Goal: Task Accomplishment & Management: Use online tool/utility

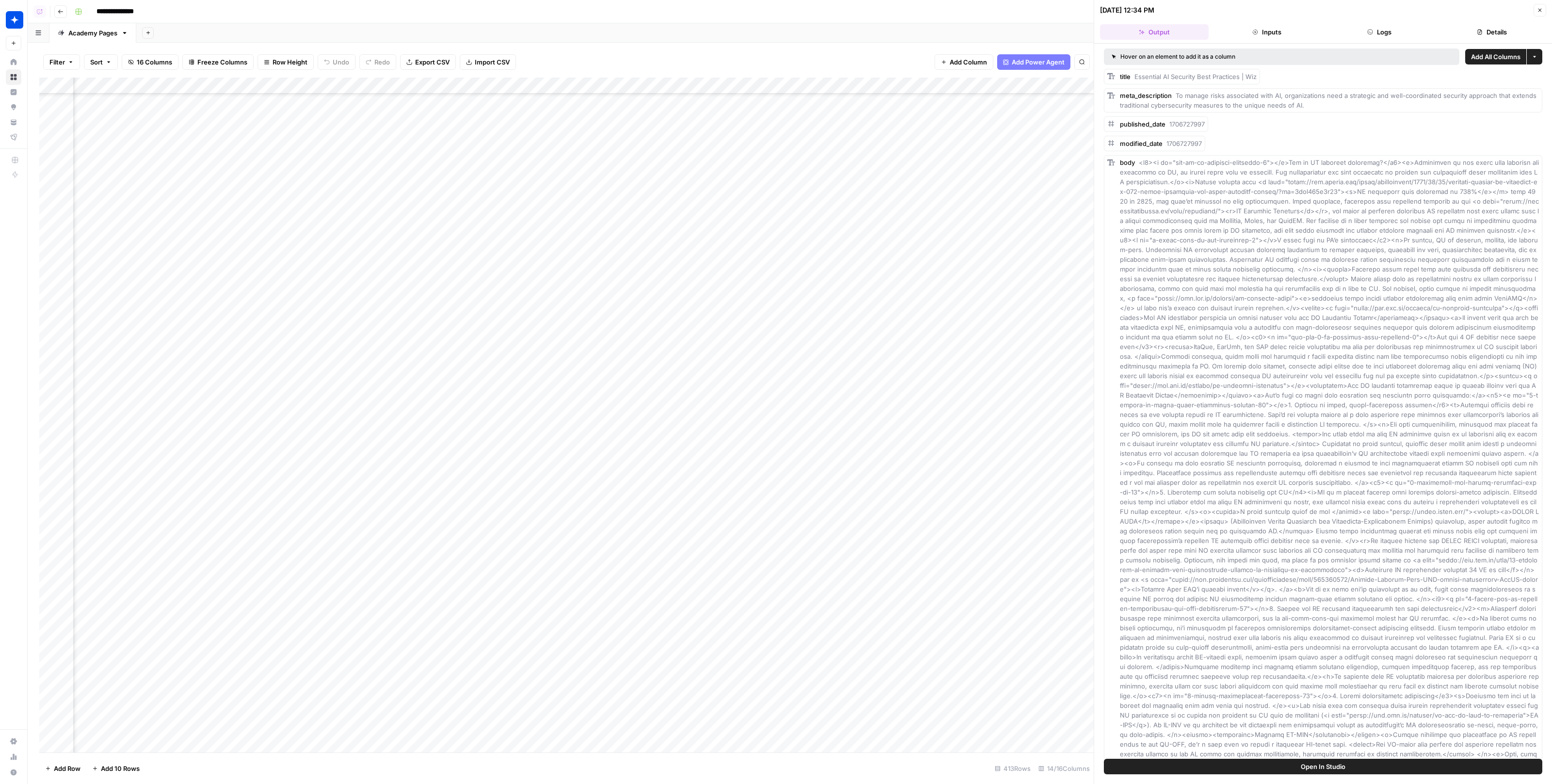
scroll to position [6073, 85]
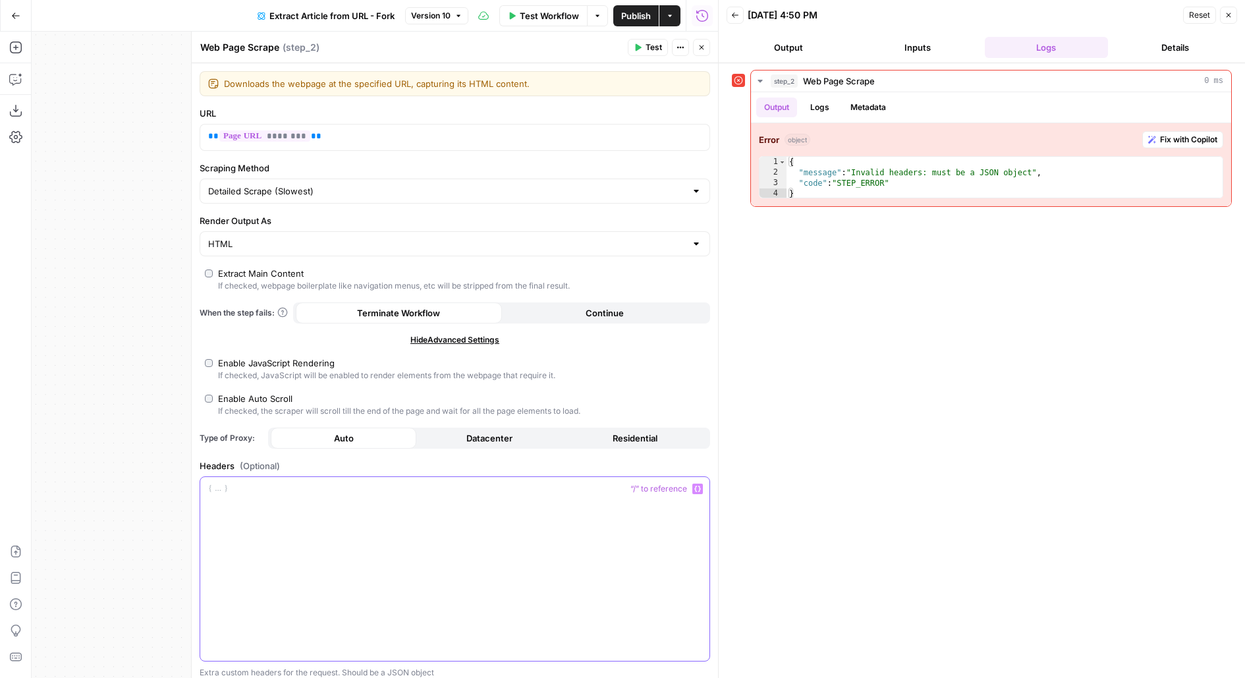
scroll to position [32, 0]
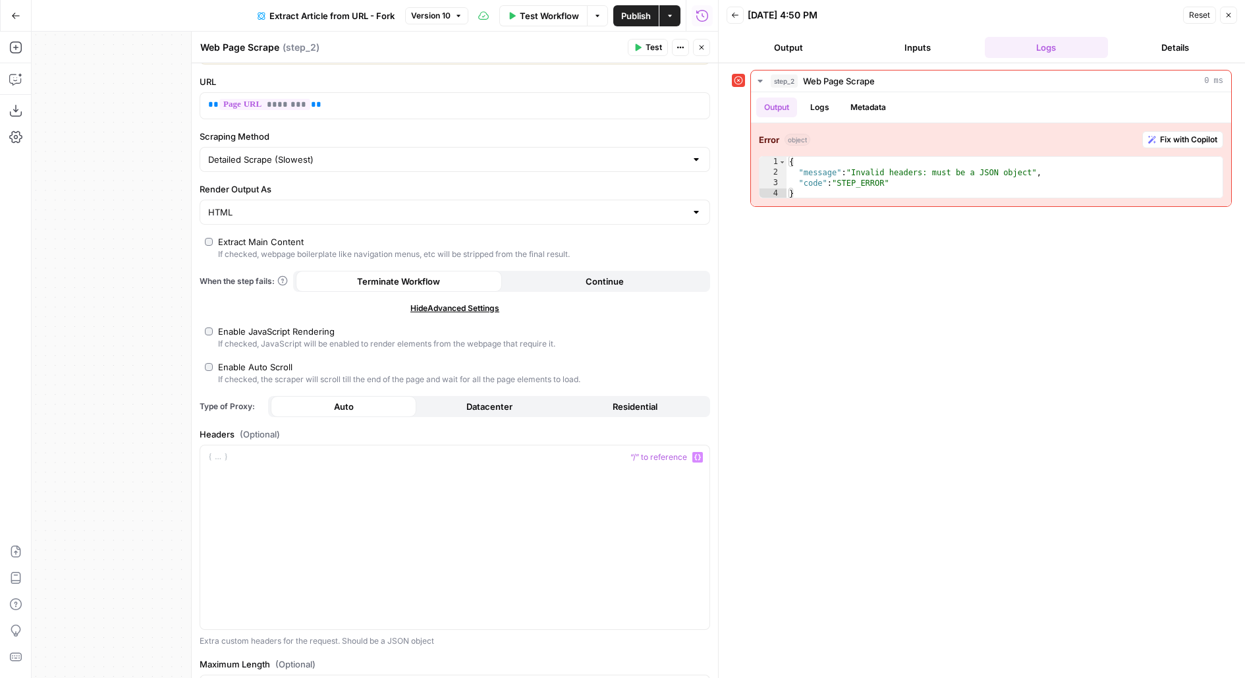
click at [914, 50] on button "Inputs" at bounding box center [918, 47] width 124 height 21
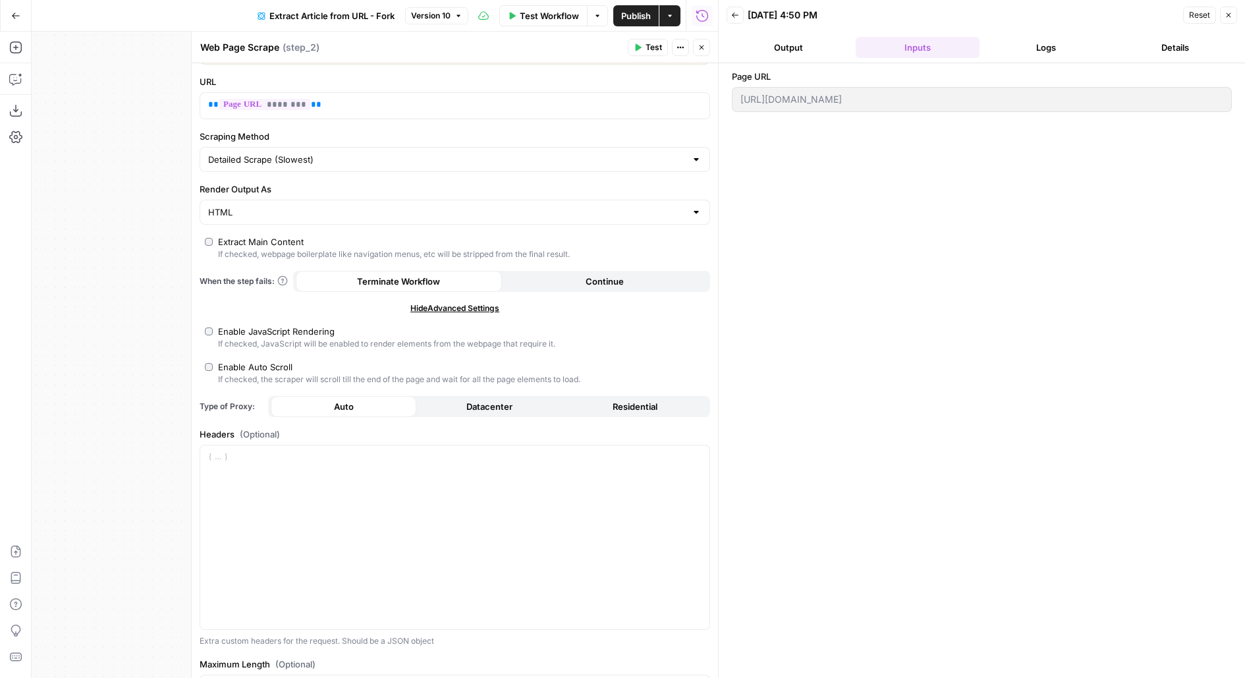
click at [1050, 51] on button "Logs" at bounding box center [1047, 47] width 124 height 21
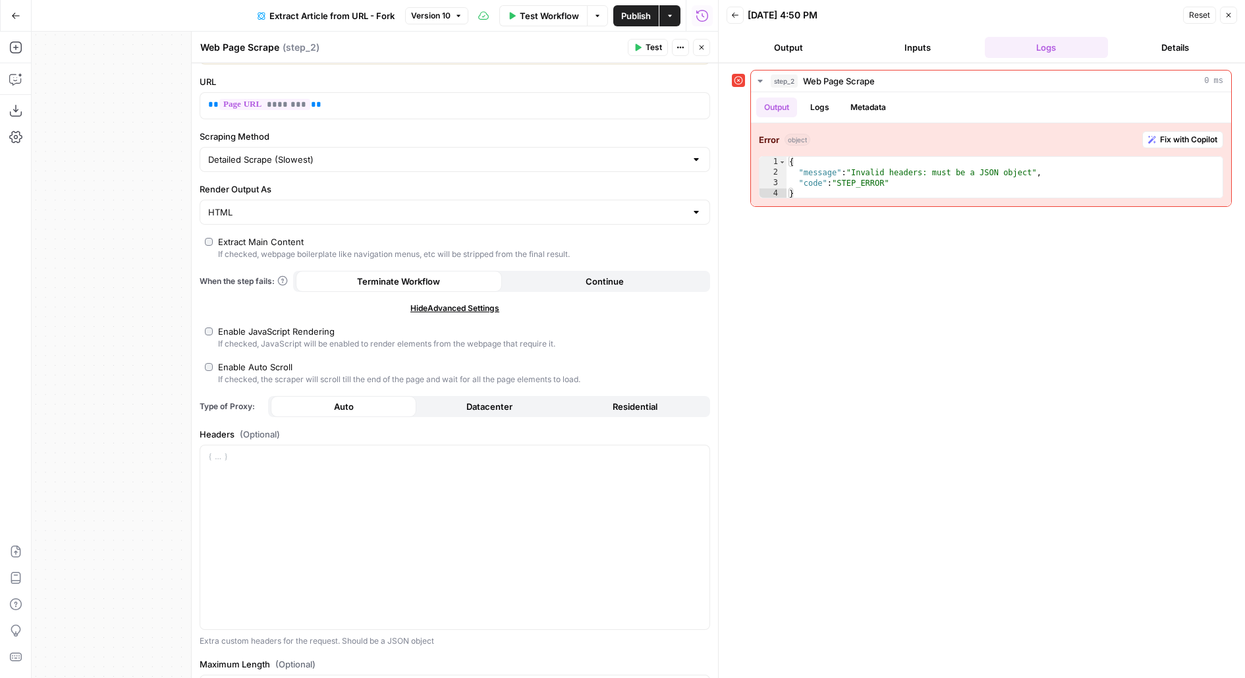
click at [702, 54] on button "Close" at bounding box center [701, 47] width 17 height 17
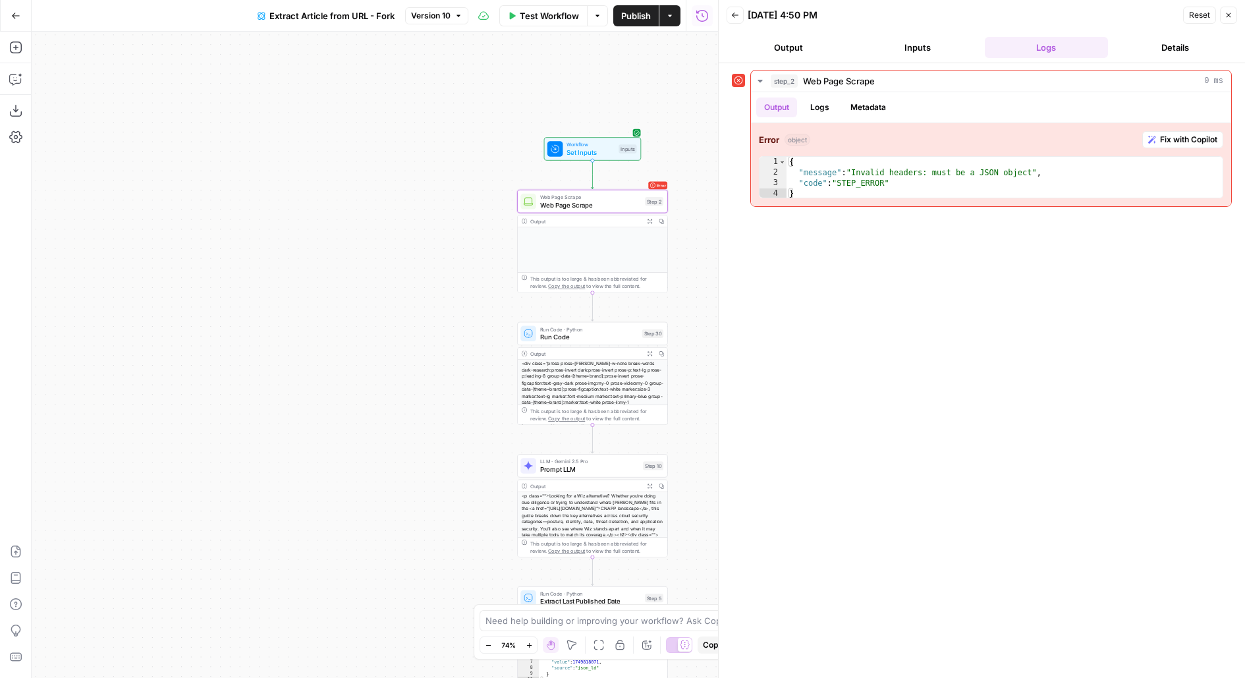
drag, startPoint x: 447, startPoint y: 386, endPoint x: 300, endPoint y: 442, distance: 157.2
click at [300, 443] on div "true false Workflow Set Inputs Inputs Error Web Page Scrape Web Page Scrape Ste…" at bounding box center [375, 355] width 687 height 646
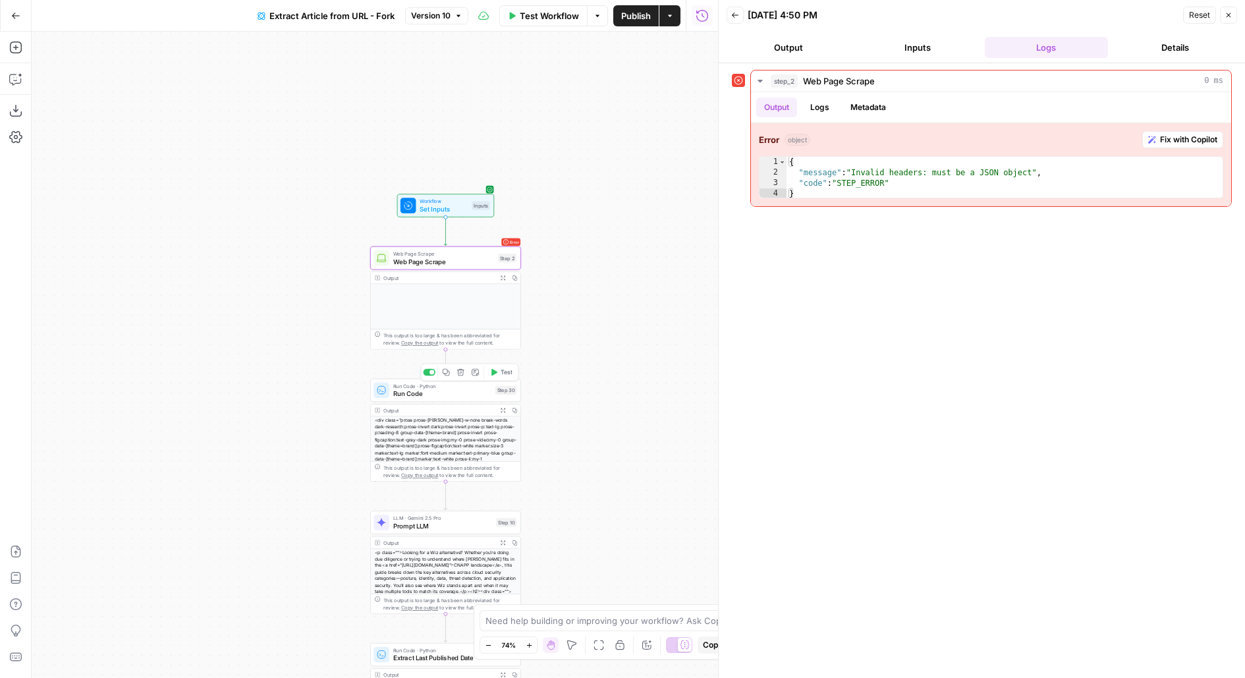
click at [458, 392] on span "Run Code" at bounding box center [442, 394] width 98 height 10
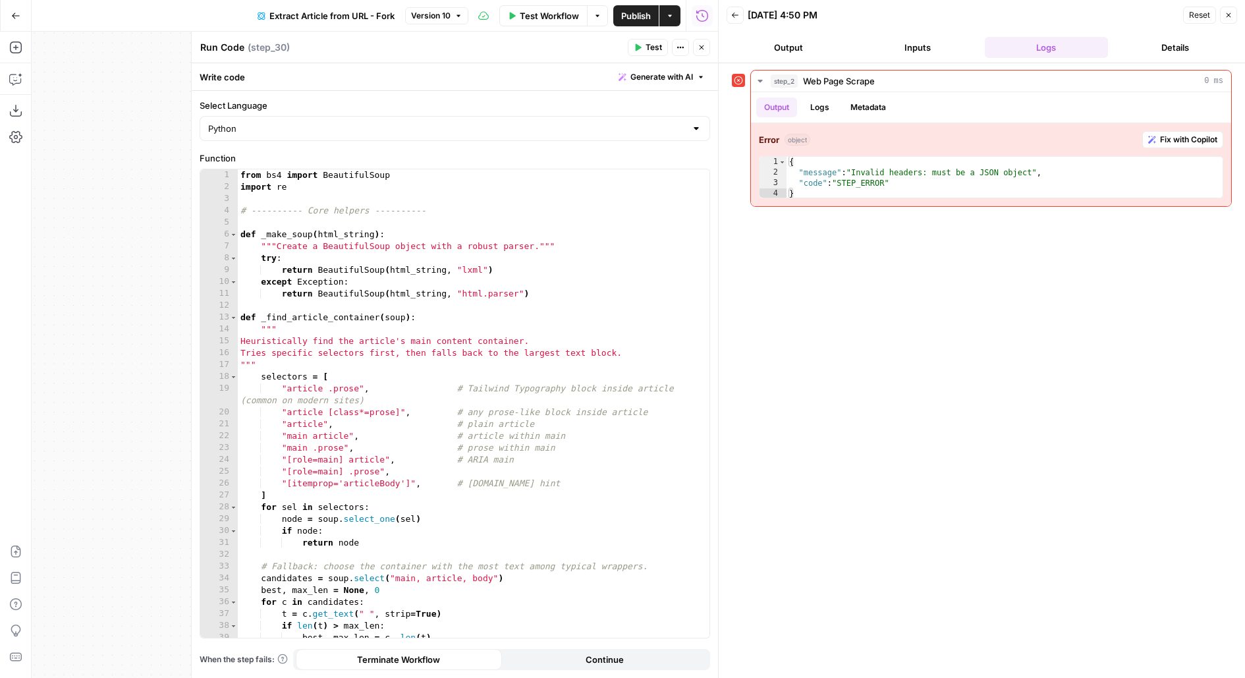
click at [698, 43] on icon "button" at bounding box center [702, 47] width 8 height 8
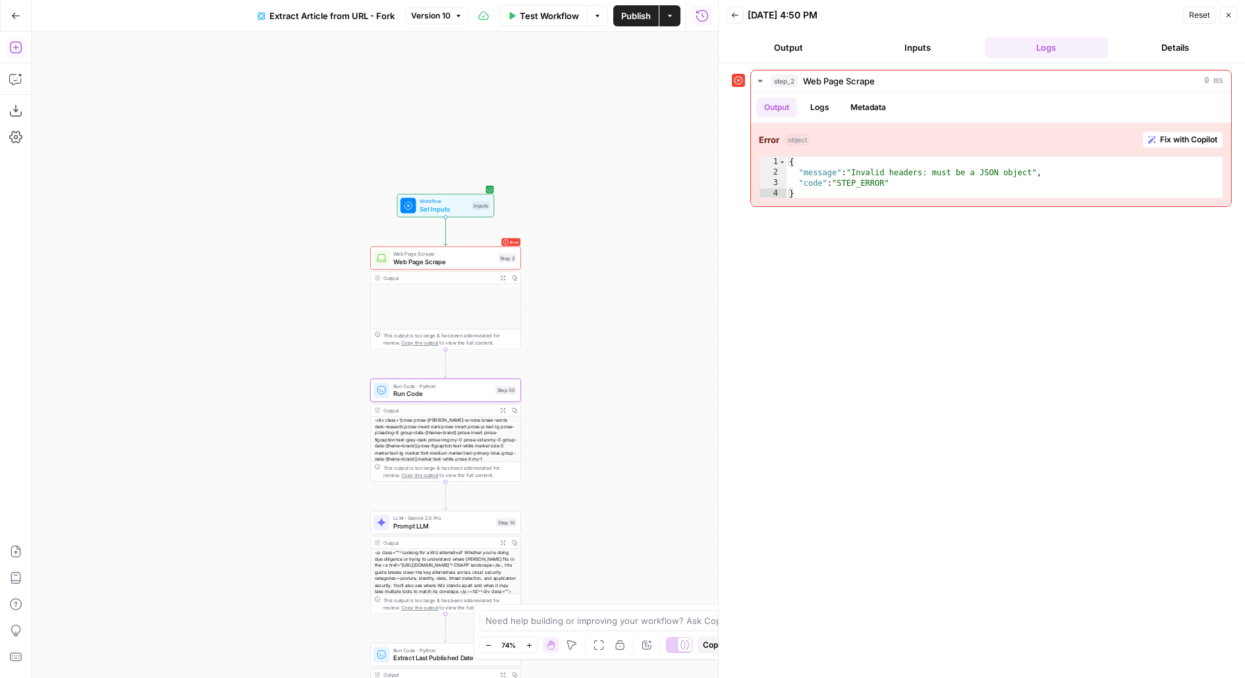
click at [20, 47] on icon "button" at bounding box center [15, 48] width 12 height 12
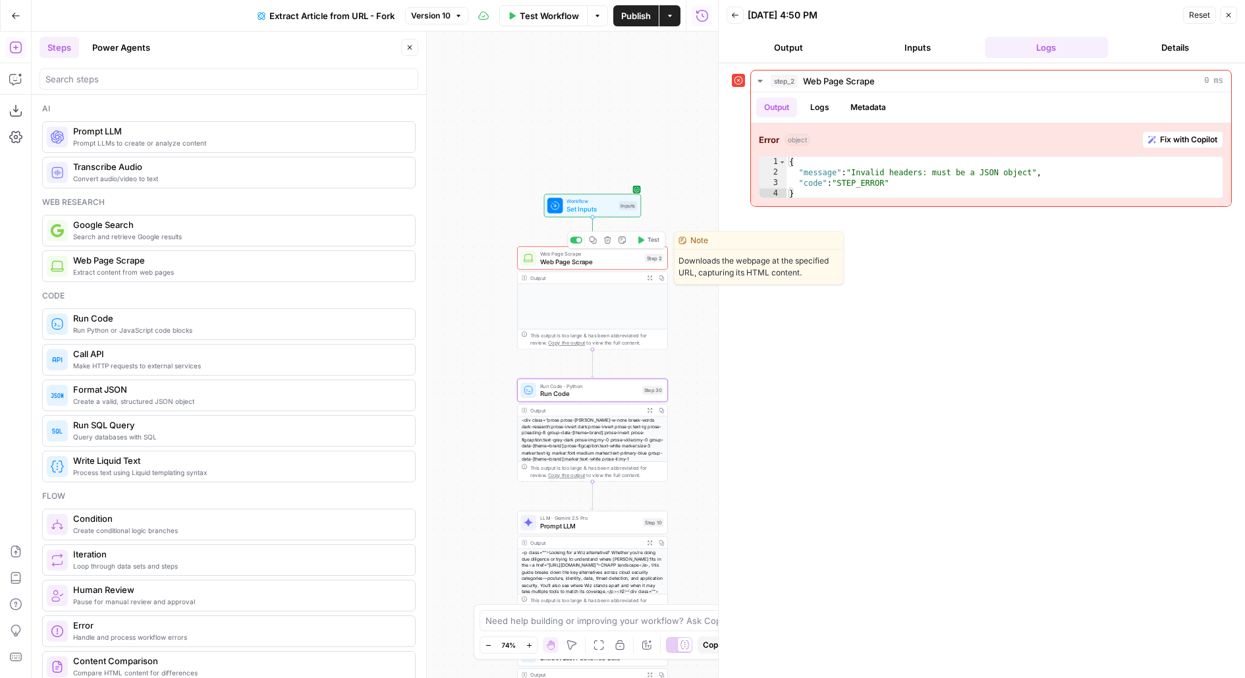
click at [602, 261] on span "Web Page Scrape" at bounding box center [590, 261] width 101 height 10
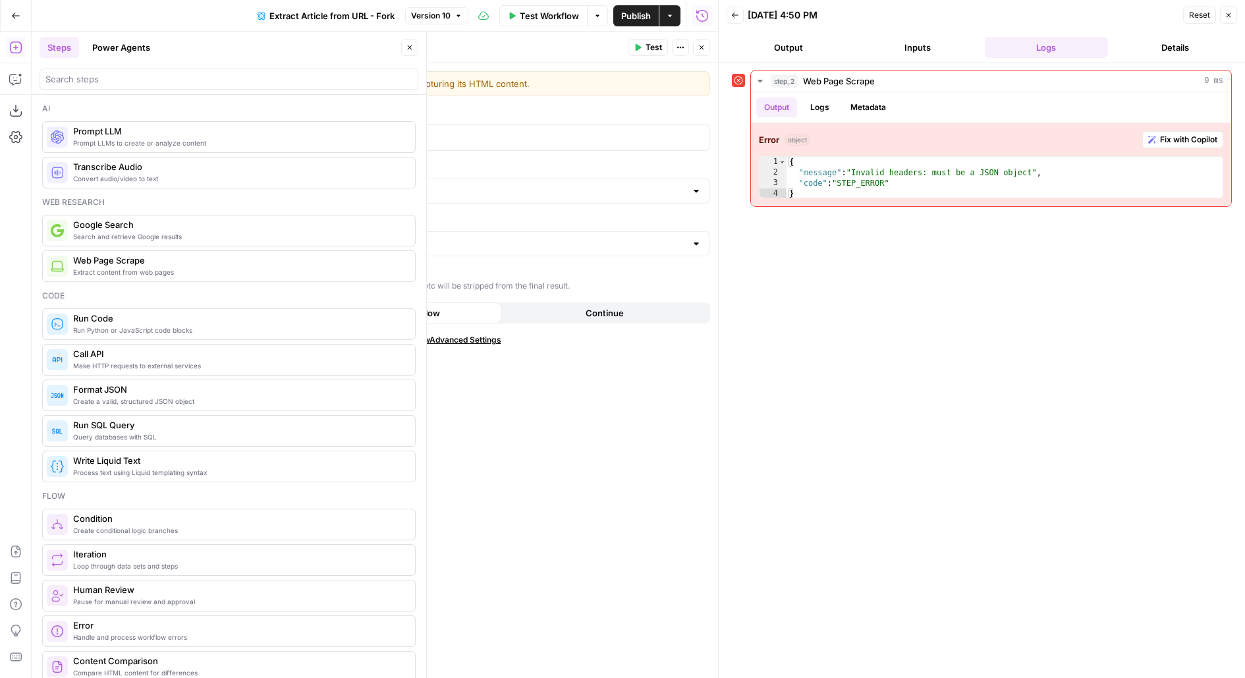
click at [493, 334] on span "Show Advanced Settings" at bounding box center [455, 340] width 92 height 12
click at [652, 13] on button "Publish" at bounding box center [635, 15] width 45 height 21
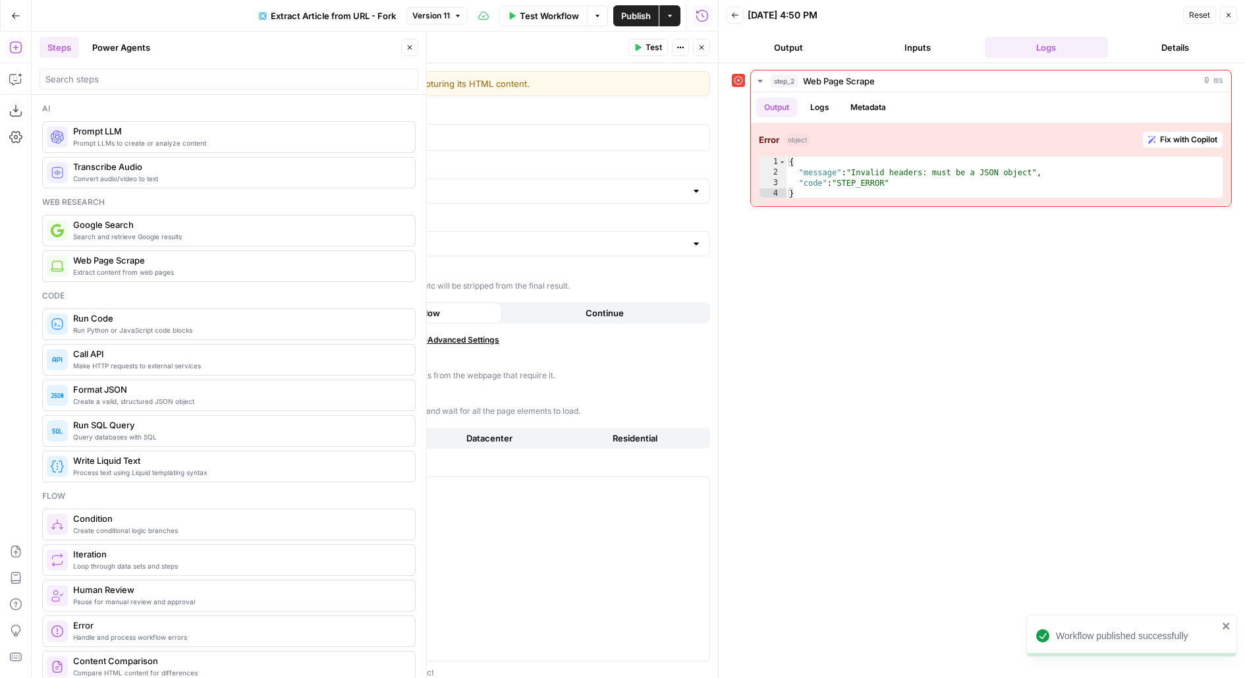
click at [21, 19] on button "Go Back" at bounding box center [16, 16] width 24 height 24
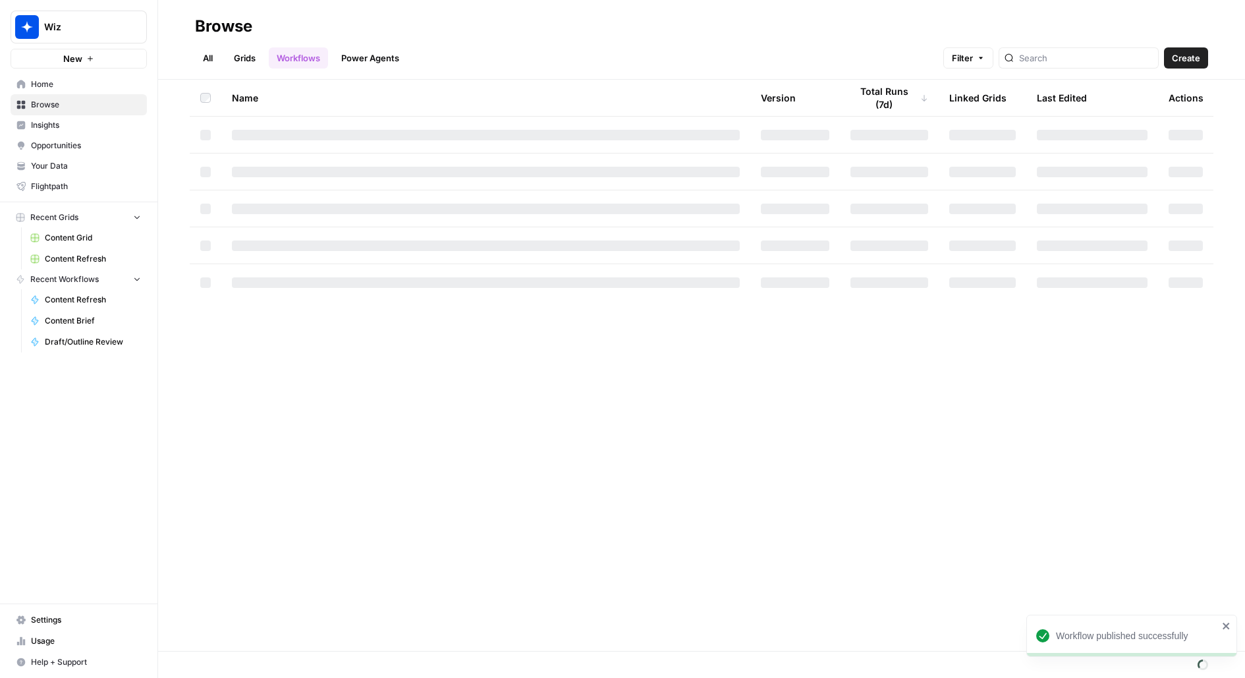
click at [119, 67] on button "New" at bounding box center [79, 59] width 136 height 20
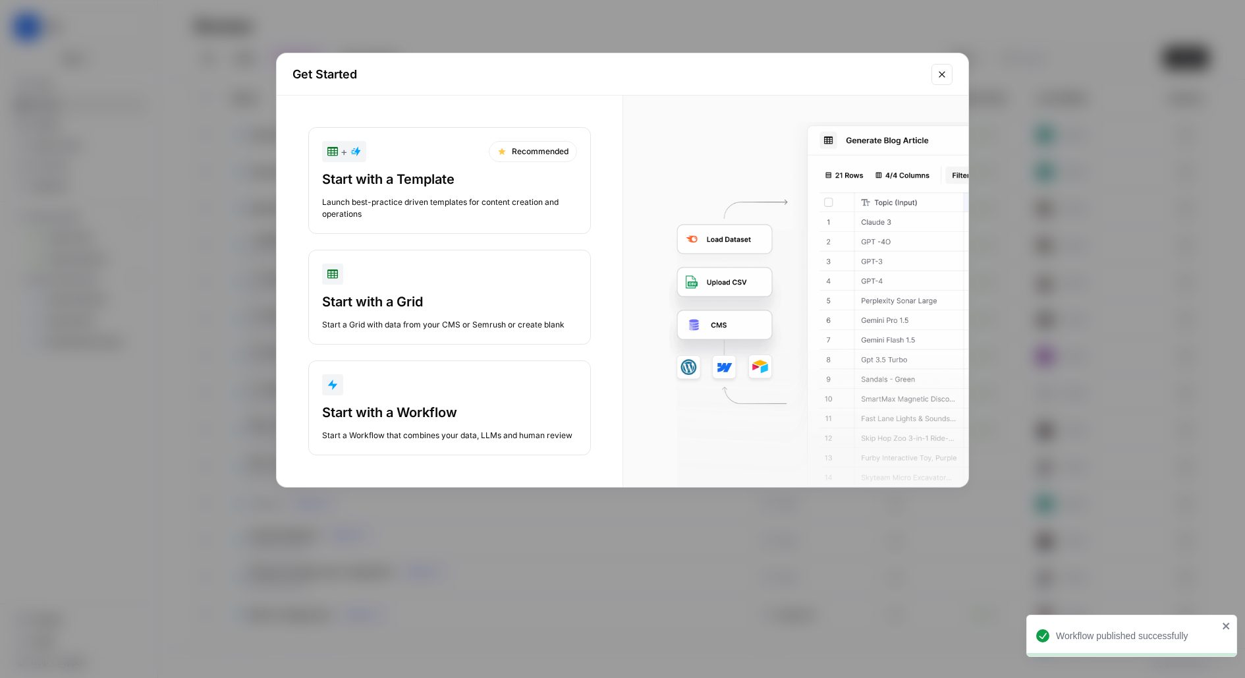
click at [423, 404] on div "Start with a Workflow" at bounding box center [449, 412] width 255 height 18
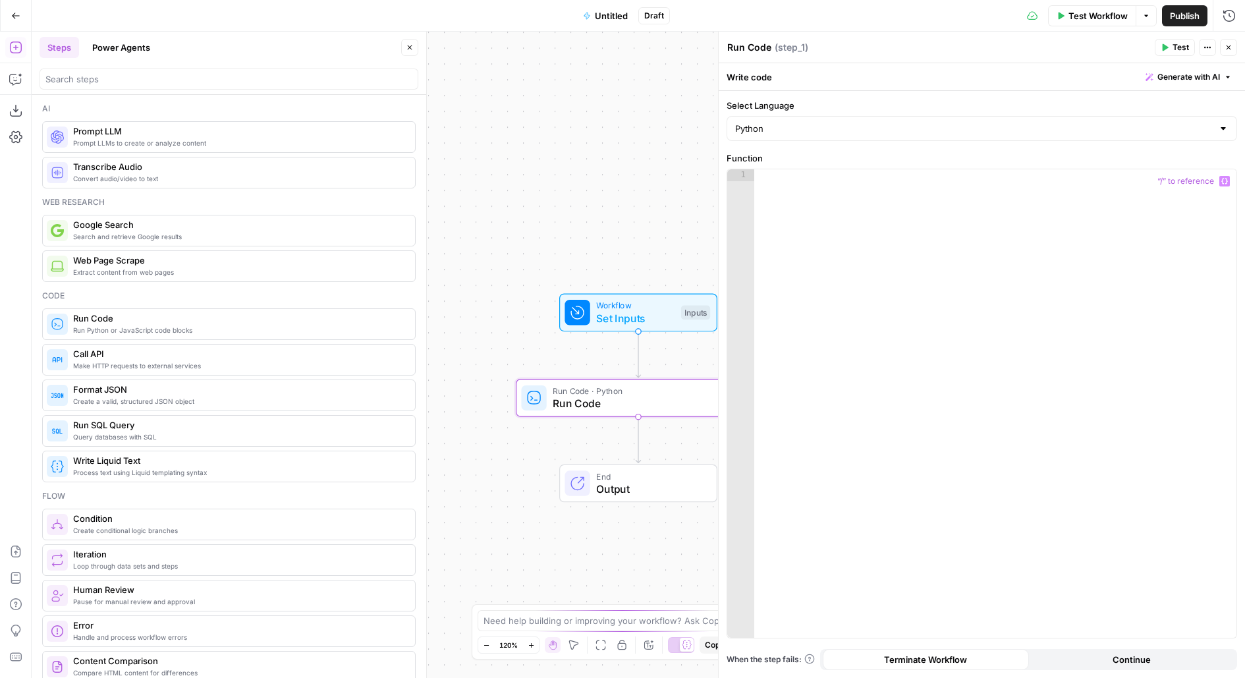
click at [812, 267] on div at bounding box center [995, 415] width 483 height 493
paste textarea "**********"
type textarea "**********"
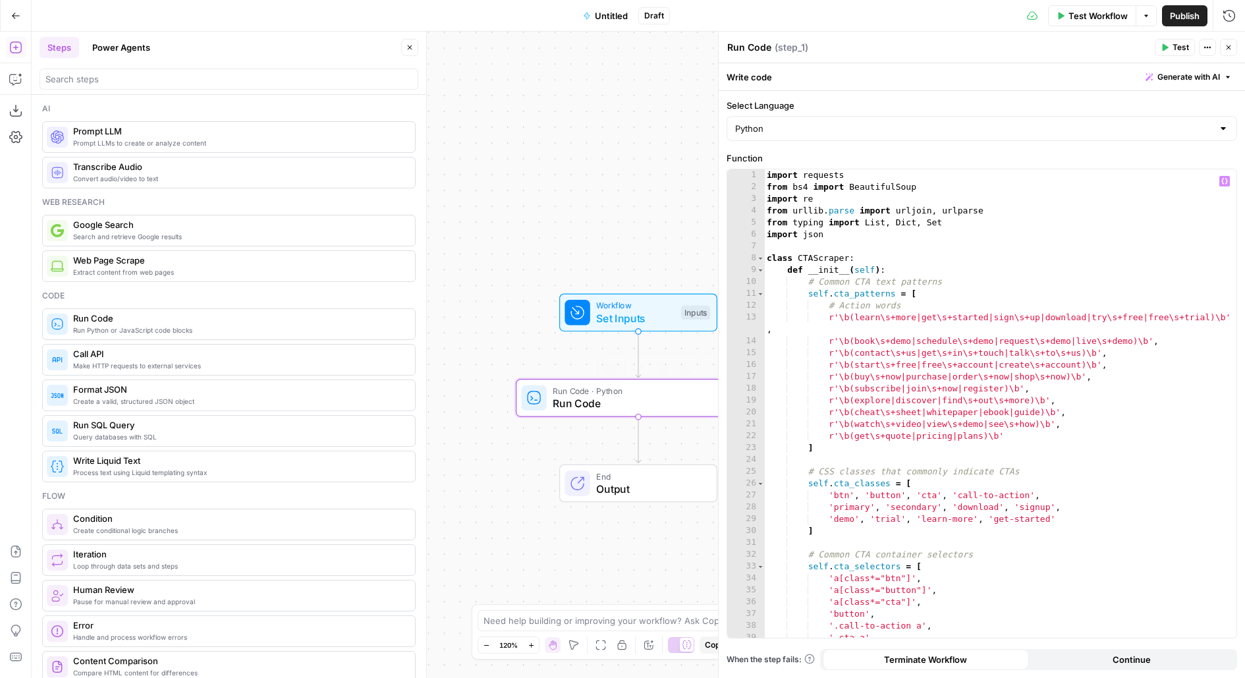
click at [617, 313] on span "Set Inputs" at bounding box center [635, 318] width 78 height 16
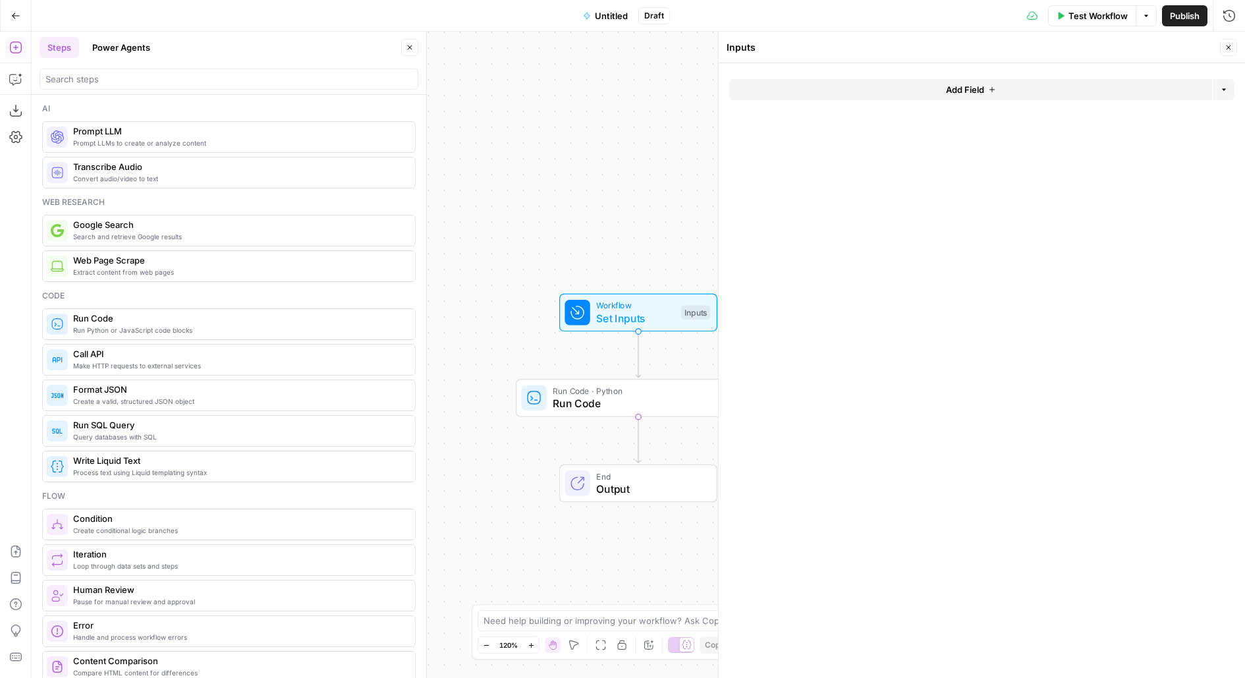
click at [871, 96] on button "Add Field" at bounding box center [970, 89] width 483 height 21
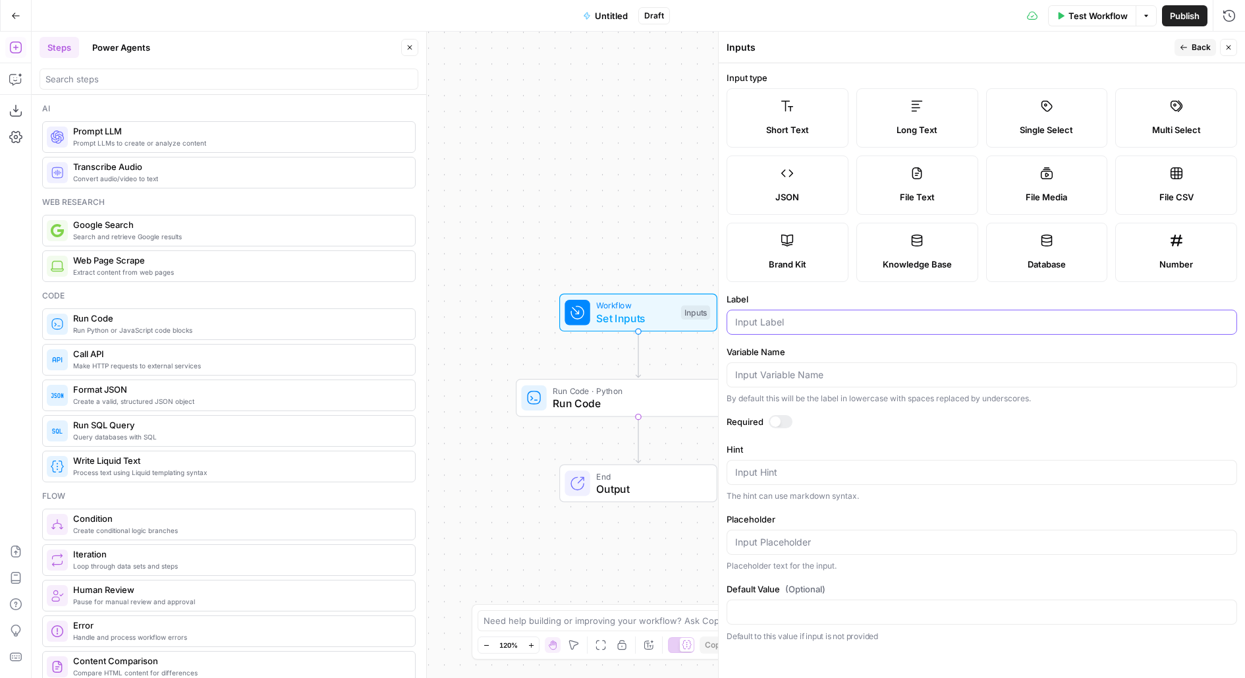
click at [806, 321] on input "Label" at bounding box center [981, 322] width 493 height 13
type input "URL"
click at [1197, 36] on header "Inputs Back Close" at bounding box center [982, 48] width 526 height 32
click at [1197, 53] on button "Back" at bounding box center [1196, 47] width 42 height 17
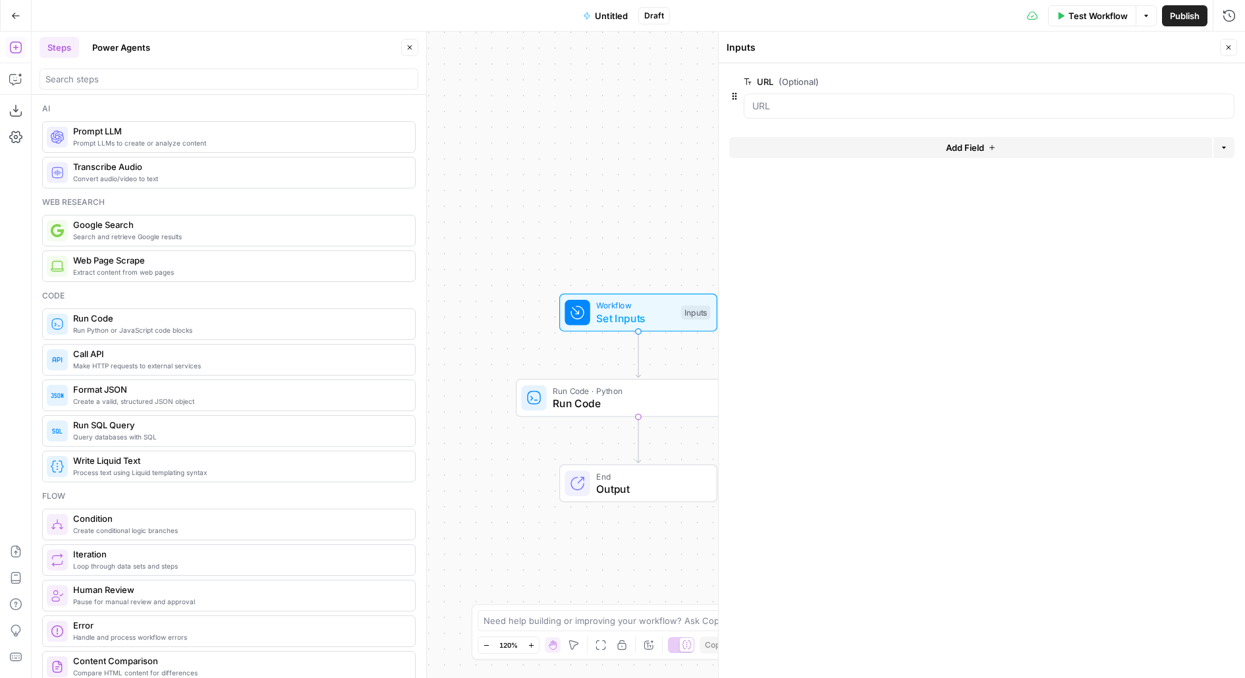
click at [1088, 7] on button "Test Workflow" at bounding box center [1092, 15] width 88 height 21
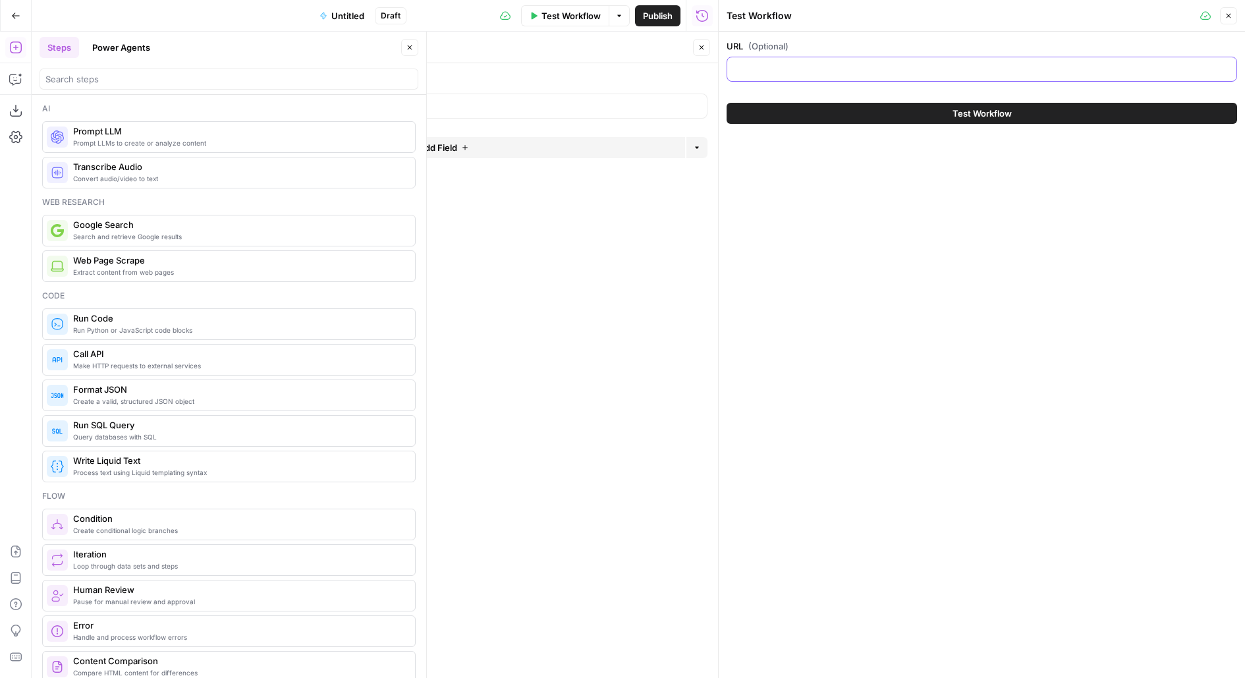
click at [961, 69] on input "URL (Optional)" at bounding box center [981, 69] width 493 height 13
paste input "[URL][DOMAIN_NAME]"
type input "[URL][DOMAIN_NAME]"
click at [704, 44] on icon "button" at bounding box center [702, 47] width 8 height 8
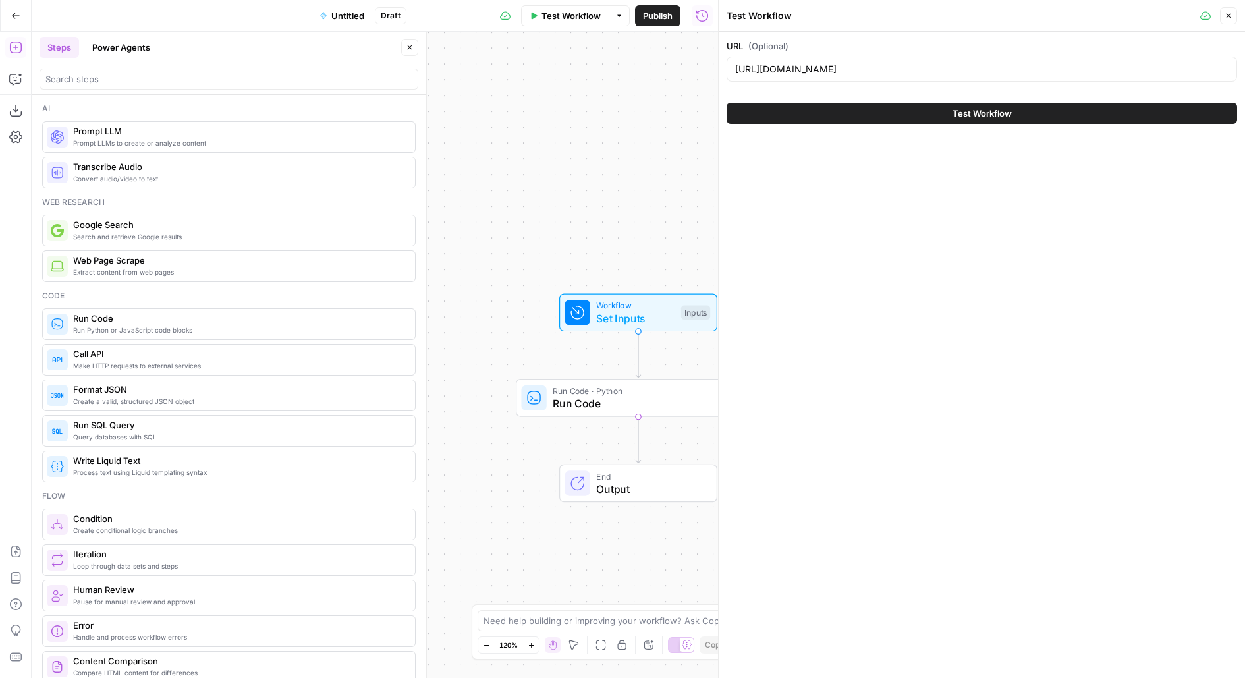
click at [409, 44] on icon "button" at bounding box center [410, 47] width 8 height 8
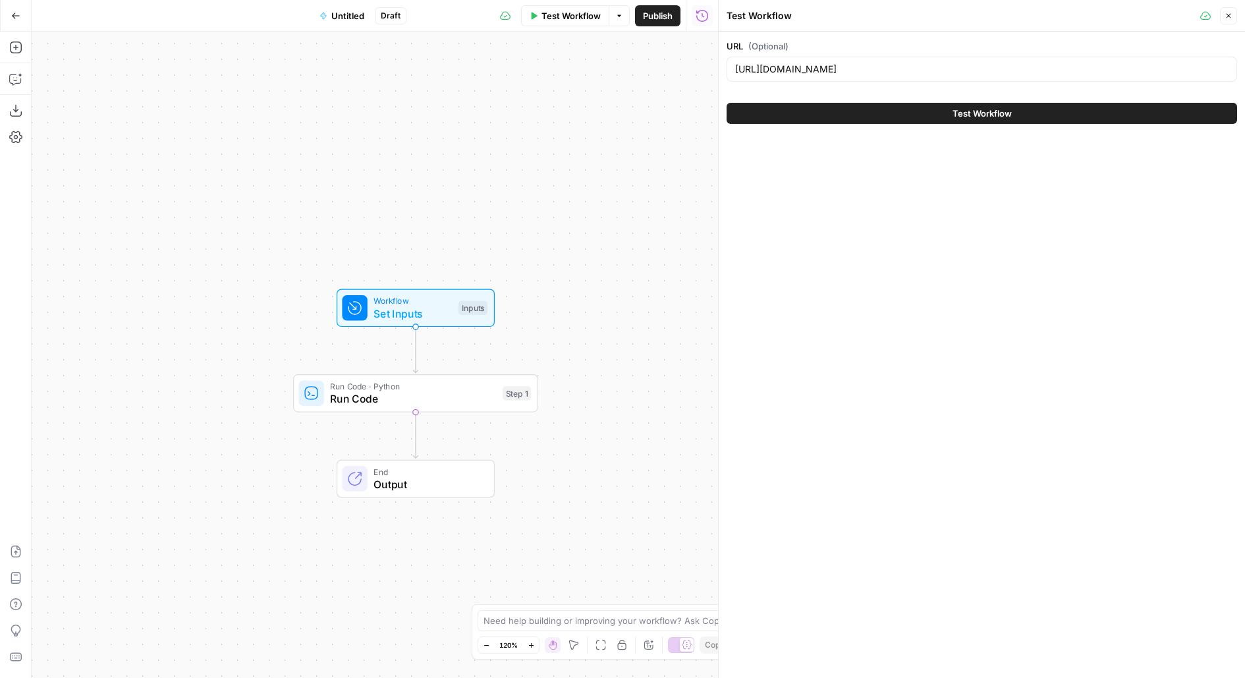
drag, startPoint x: 389, startPoint y: 167, endPoint x: 256, endPoint y: 154, distance: 133.1
click at [263, 154] on div "Workflow Set Inputs Inputs Run Code · Python Run Code Step 1 End Output" at bounding box center [375, 355] width 687 height 646
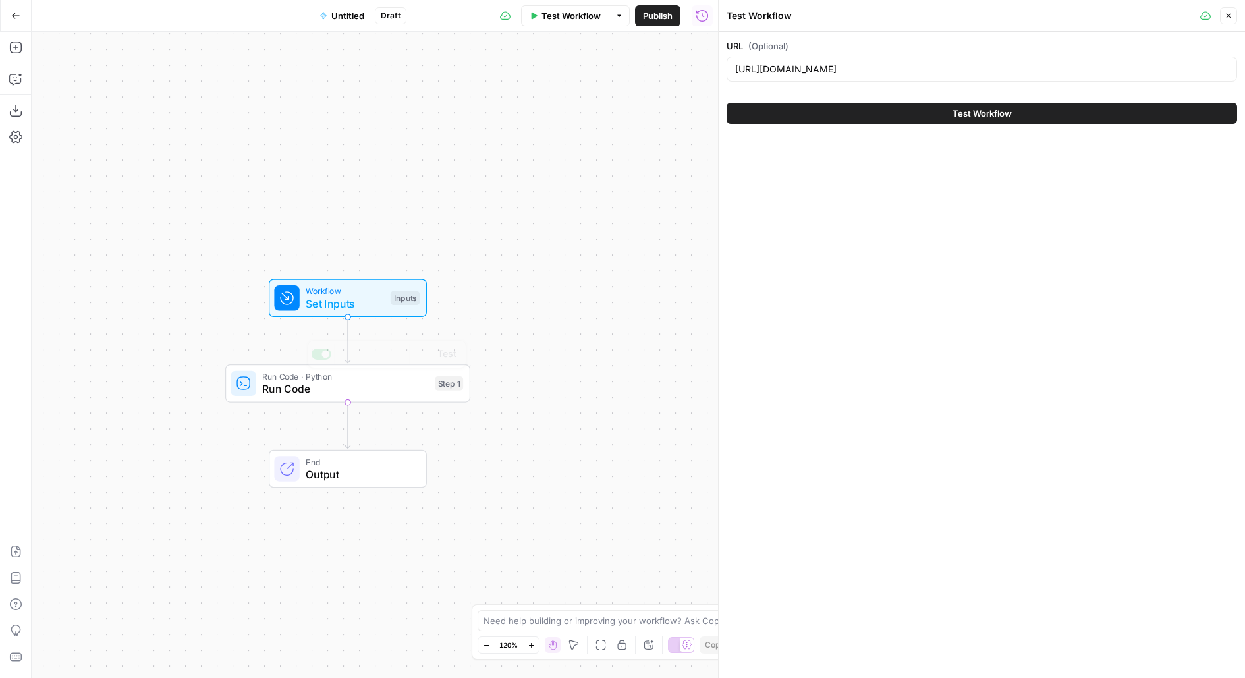
click at [268, 393] on span "Run Code" at bounding box center [345, 389] width 166 height 16
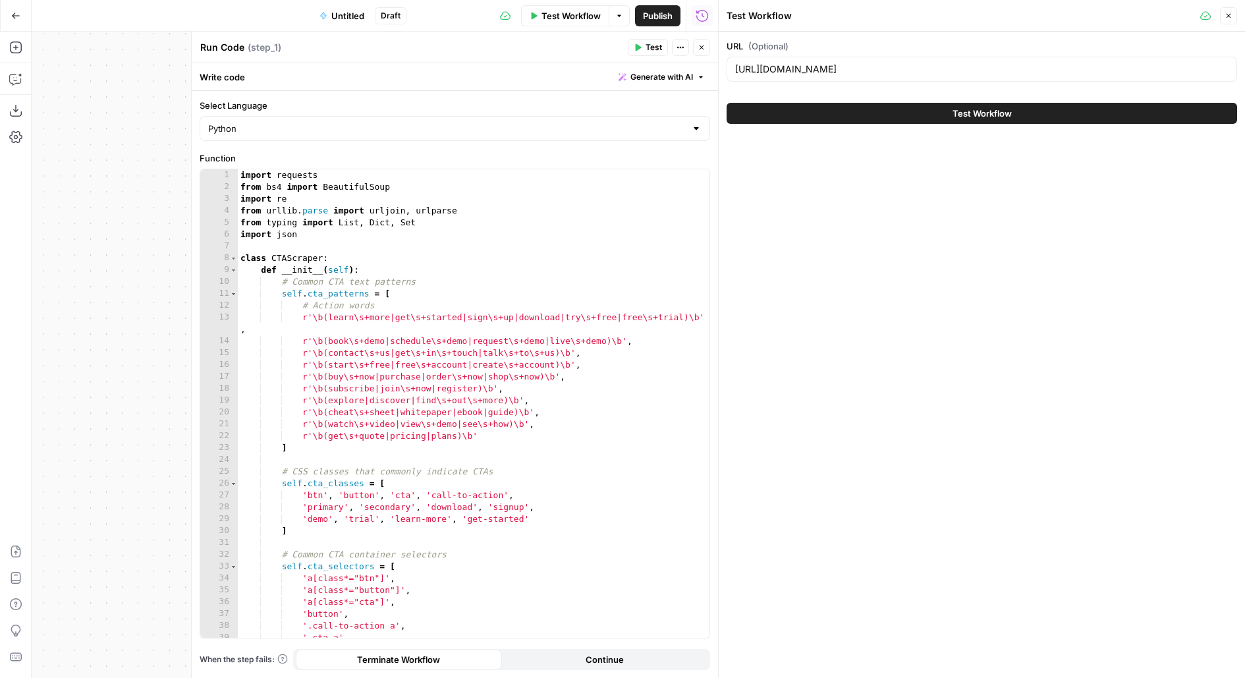
click at [871, 117] on button "Test Workflow" at bounding box center [982, 113] width 511 height 21
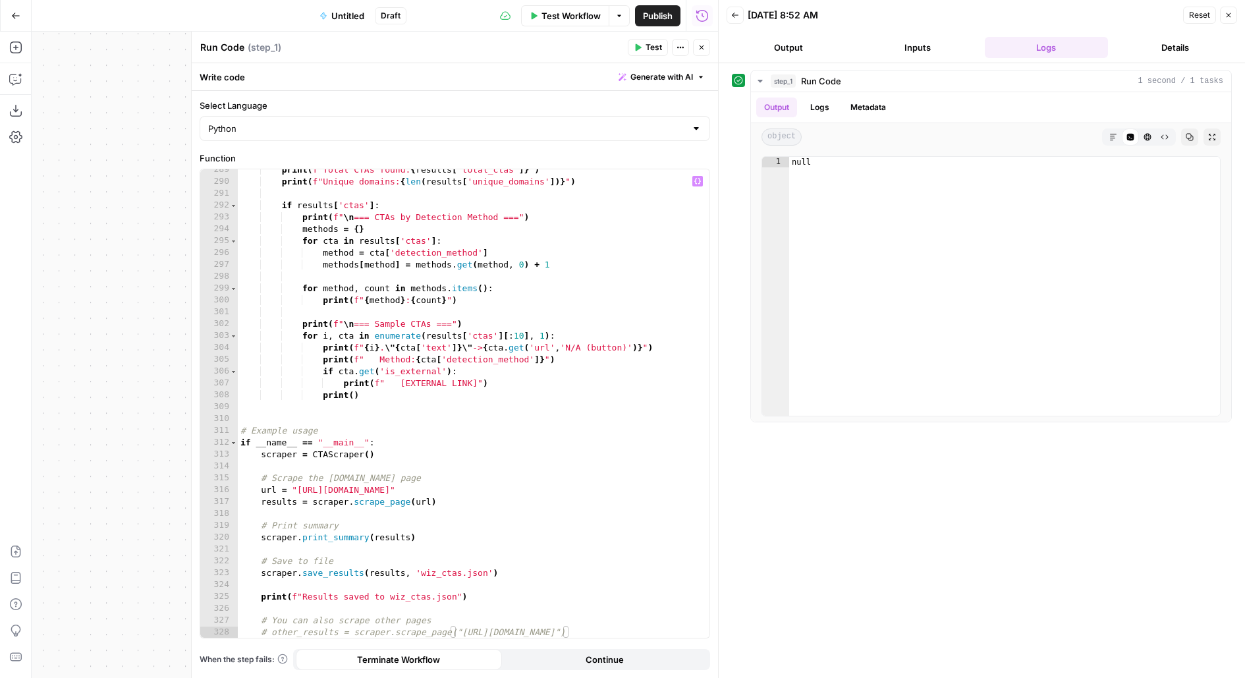
scroll to position [3539, 0]
click at [835, 109] on button "Logs" at bounding box center [819, 108] width 35 height 20
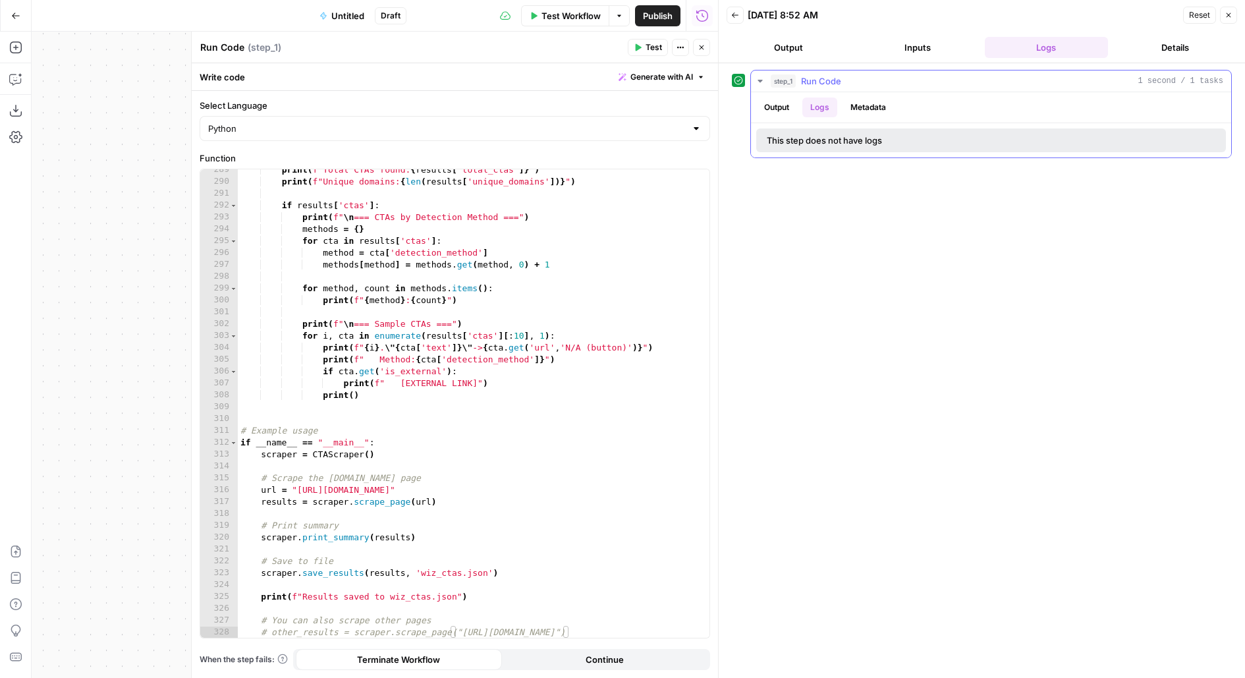
click at [782, 102] on button "Output" at bounding box center [776, 108] width 41 height 20
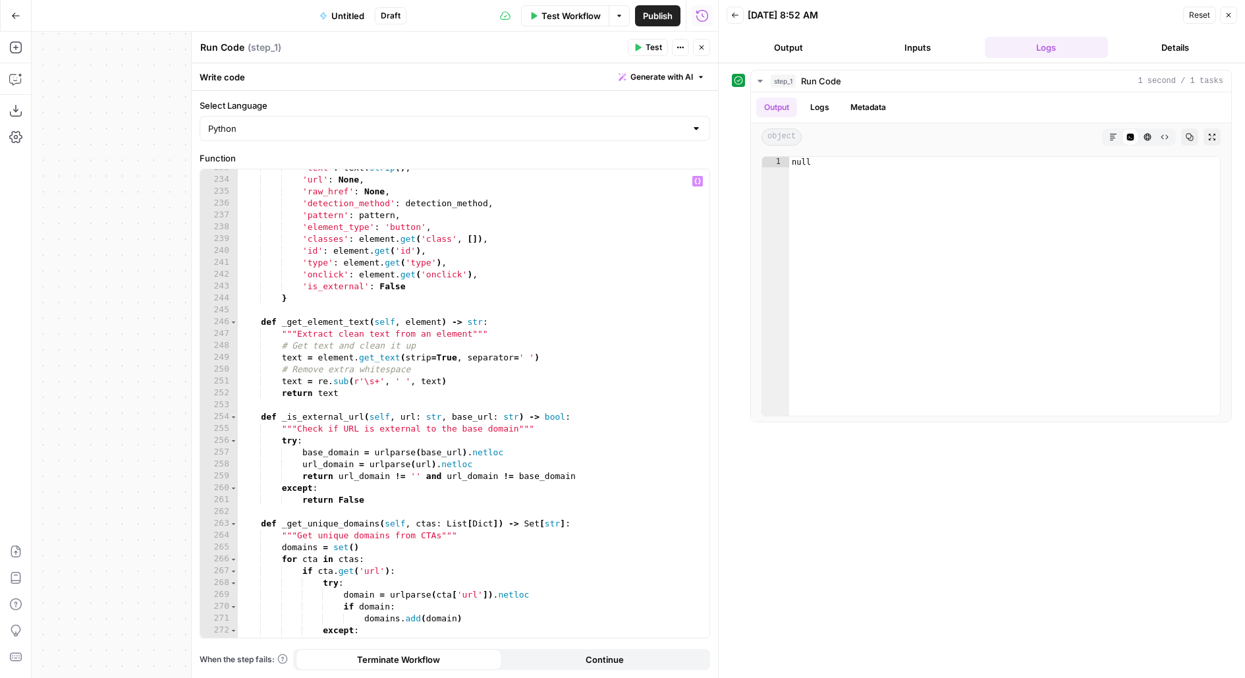
scroll to position [2859, 0]
